Goal: Information Seeking & Learning: Check status

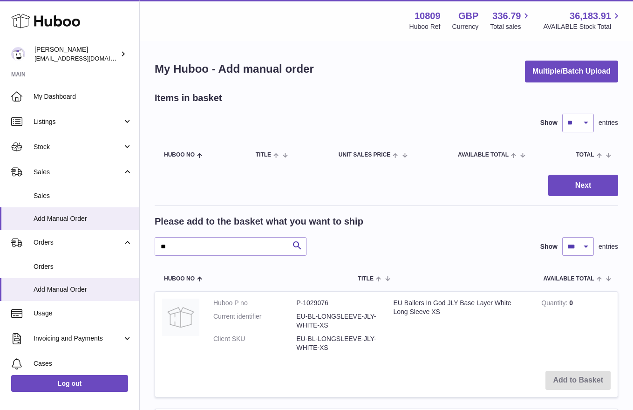
select select "***"
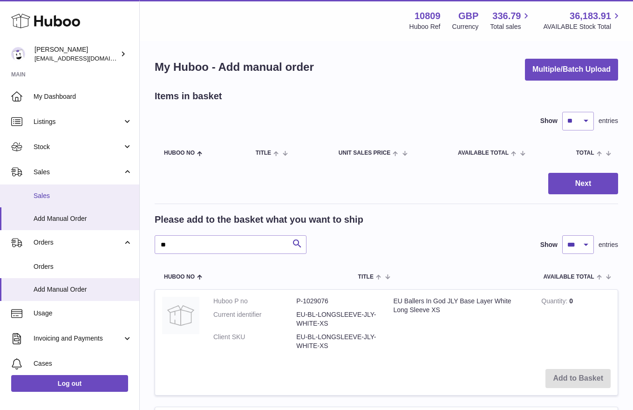
click at [68, 189] on link "Sales" at bounding box center [69, 195] width 139 height 23
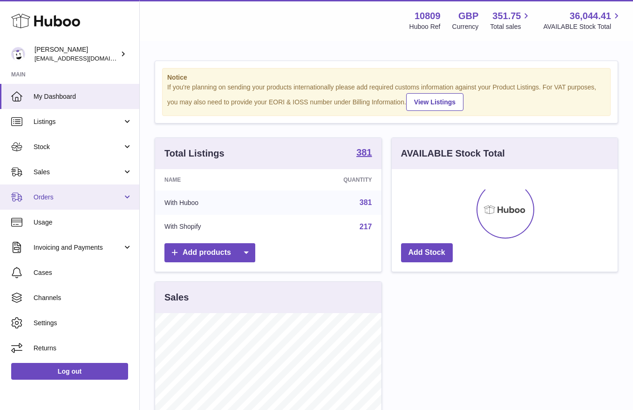
scroll to position [145, 226]
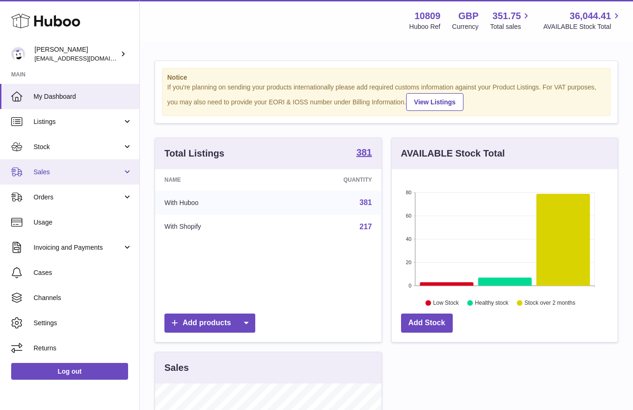
click at [63, 170] on span "Sales" at bounding box center [78, 172] width 89 height 9
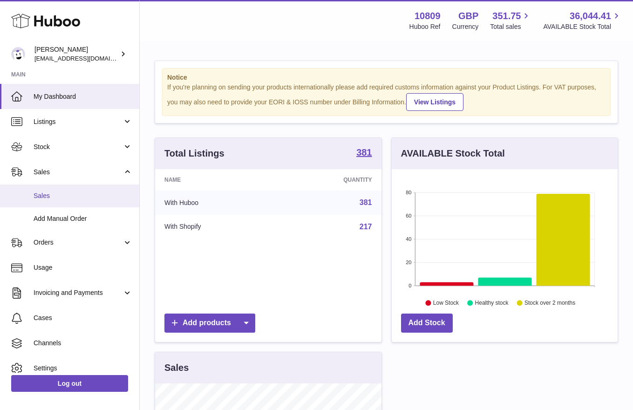
click at [64, 189] on link "Sales" at bounding box center [69, 195] width 139 height 23
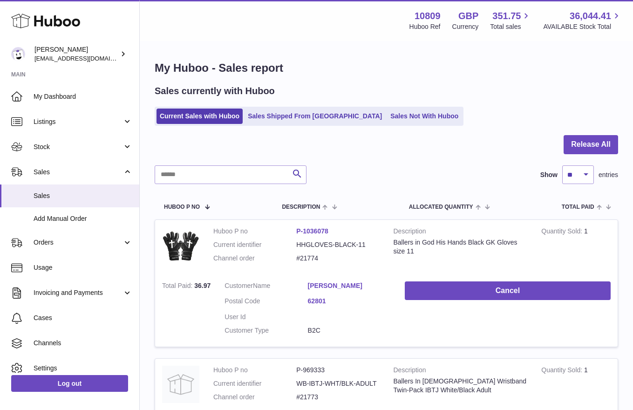
click at [385, 106] on div "Sales currently with Huboo Current Sales with Huboo Sales Shipped From Huboo Sa…" at bounding box center [386, 105] width 463 height 41
click at [387, 109] on link "Sales Not With Huboo" at bounding box center [424, 116] width 75 height 15
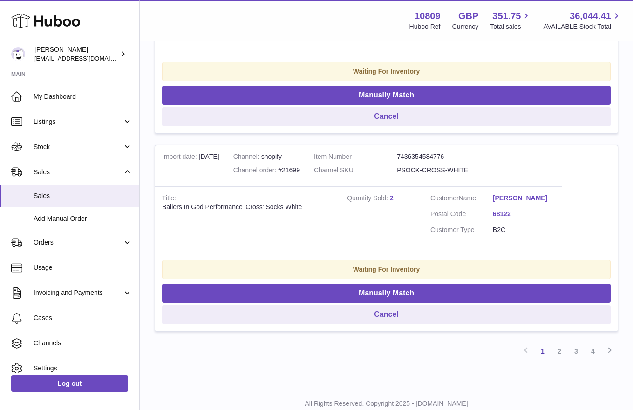
scroll to position [1950, 0]
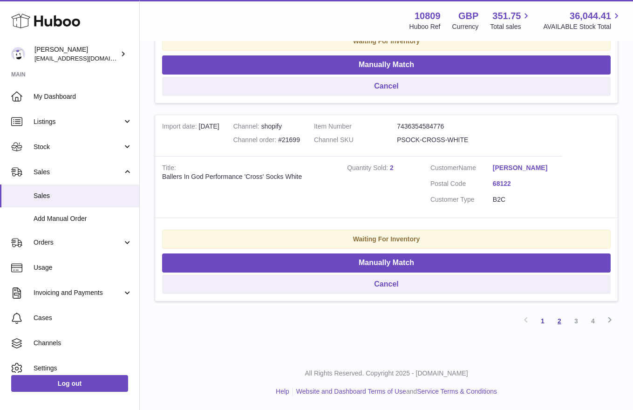
click at [559, 320] on link "2" at bounding box center [559, 321] width 17 height 17
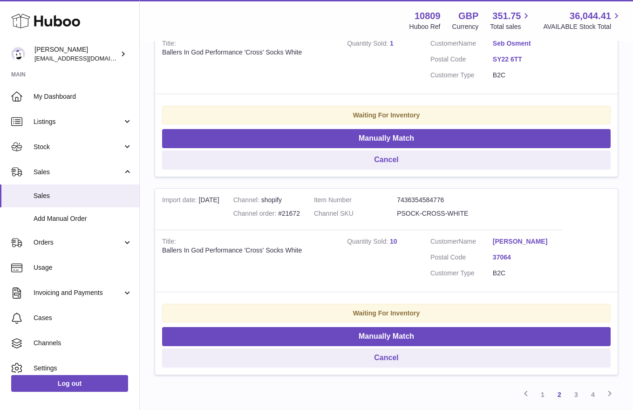
scroll to position [1915, 0]
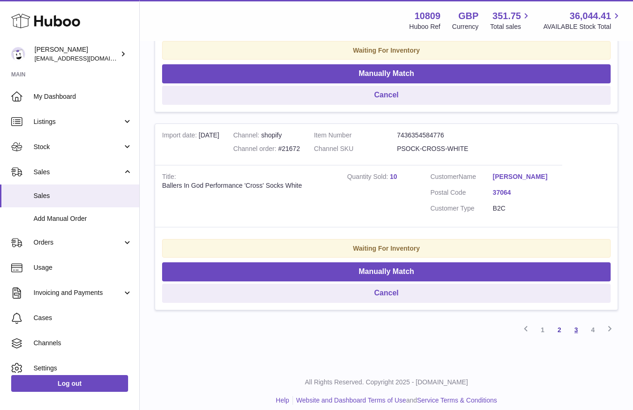
click at [574, 324] on link "3" at bounding box center [576, 329] width 17 height 17
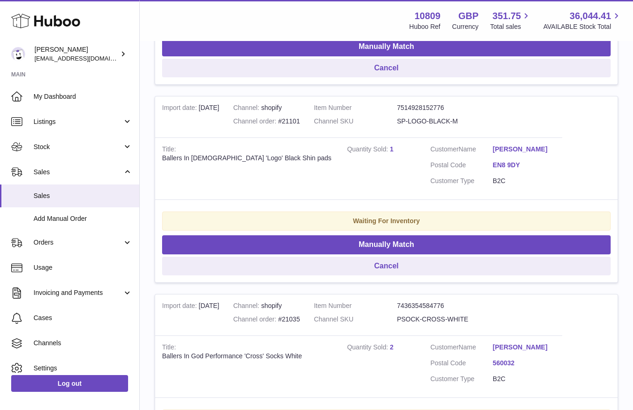
scroll to position [1144, 0]
